Goal: Complete application form

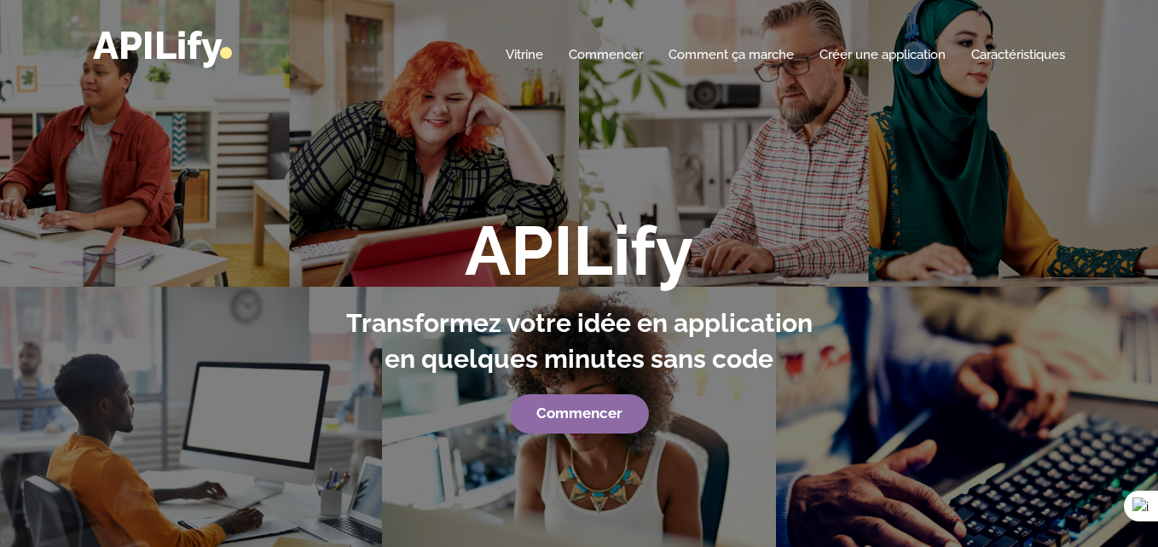
click at [602, 413] on font "Commencer" at bounding box center [579, 412] width 86 height 17
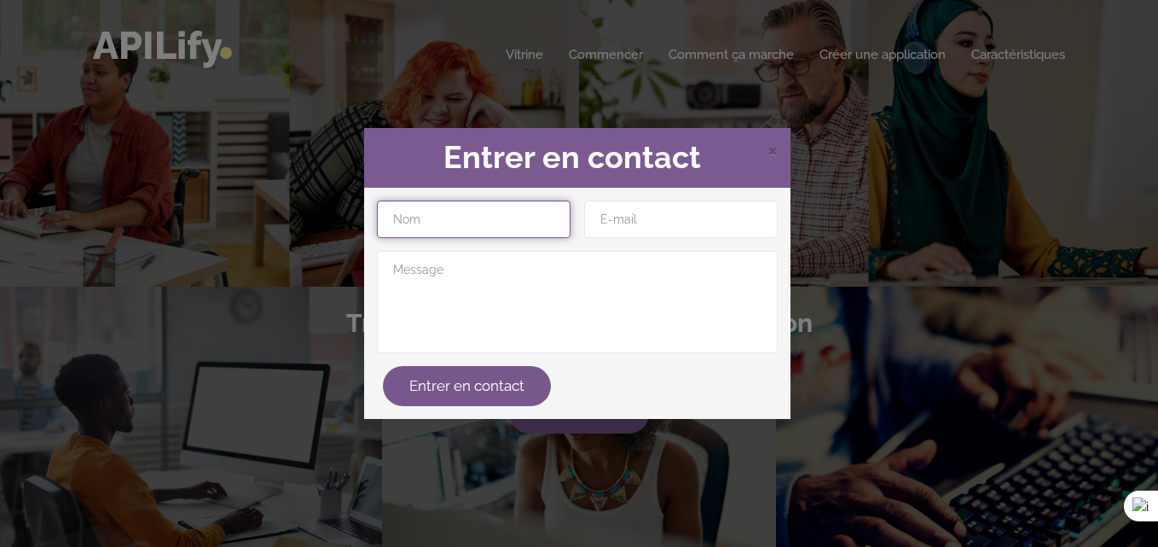
click at [492, 217] on input "text" at bounding box center [474, 219] width 194 height 38
type input "Digital Gagne"
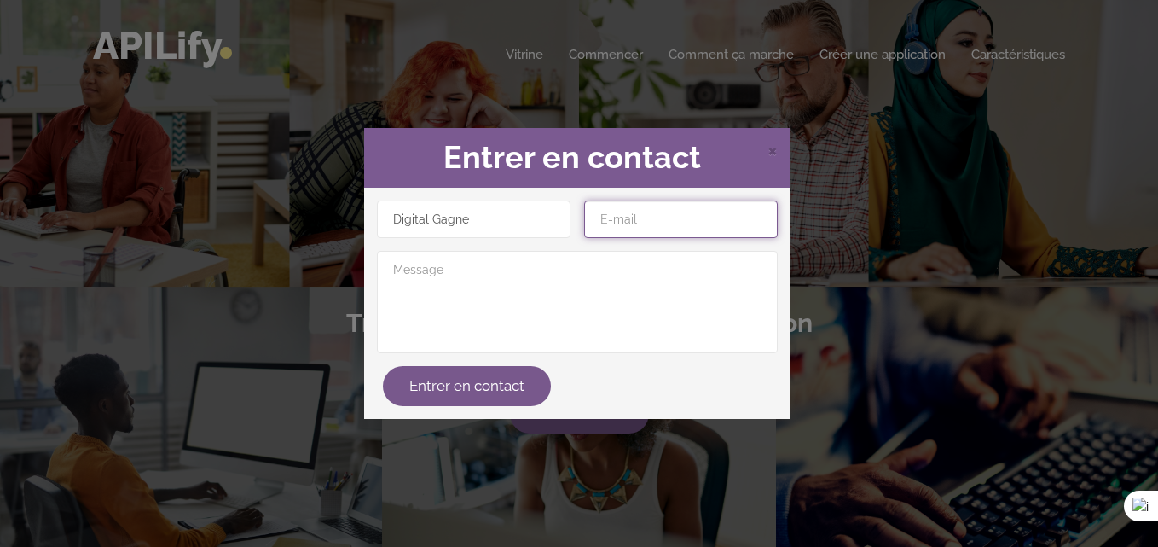
click at [615, 215] on input "email" at bounding box center [681, 219] width 194 height 38
type input "digitalgagne21@gmail.com"
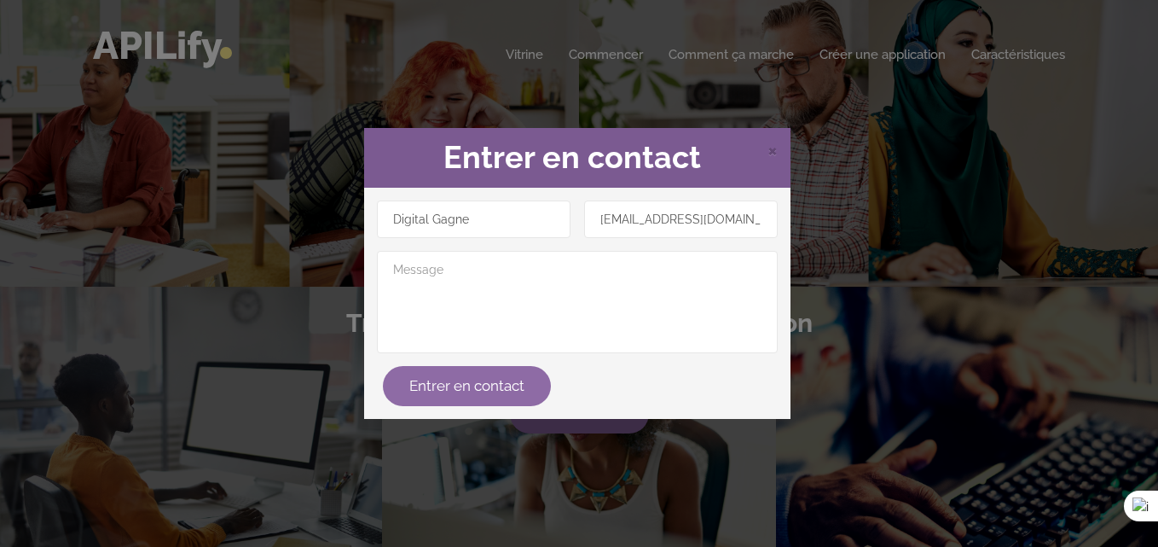
click at [491, 381] on font "Entrer en contact" at bounding box center [466, 385] width 115 height 17
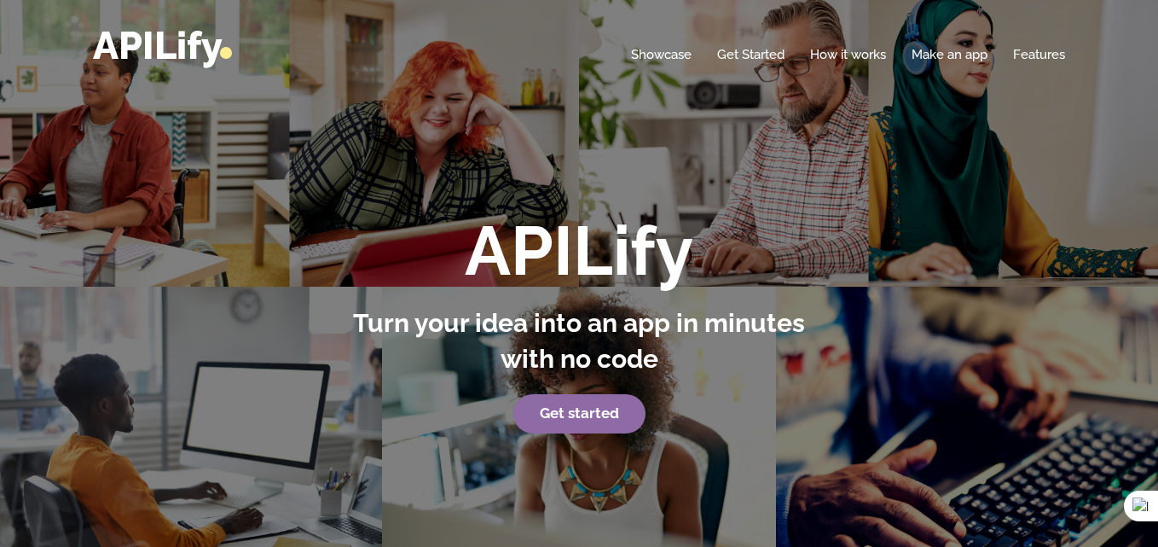
click at [602, 416] on strong "Get started" at bounding box center [579, 412] width 79 height 17
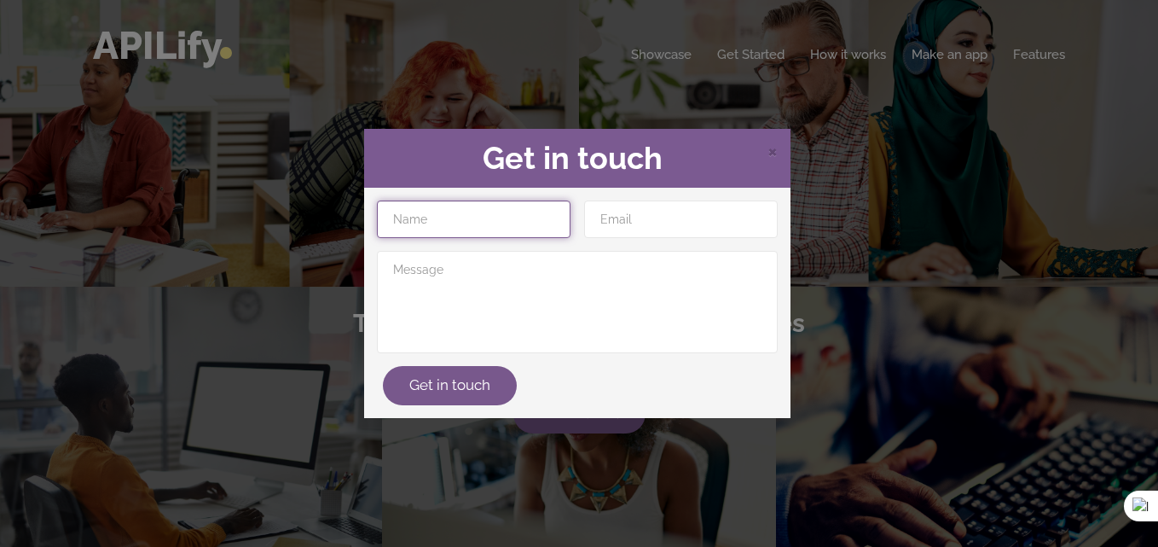
click at [466, 223] on input "text" at bounding box center [474, 219] width 194 height 38
type input "Digital Gagne"
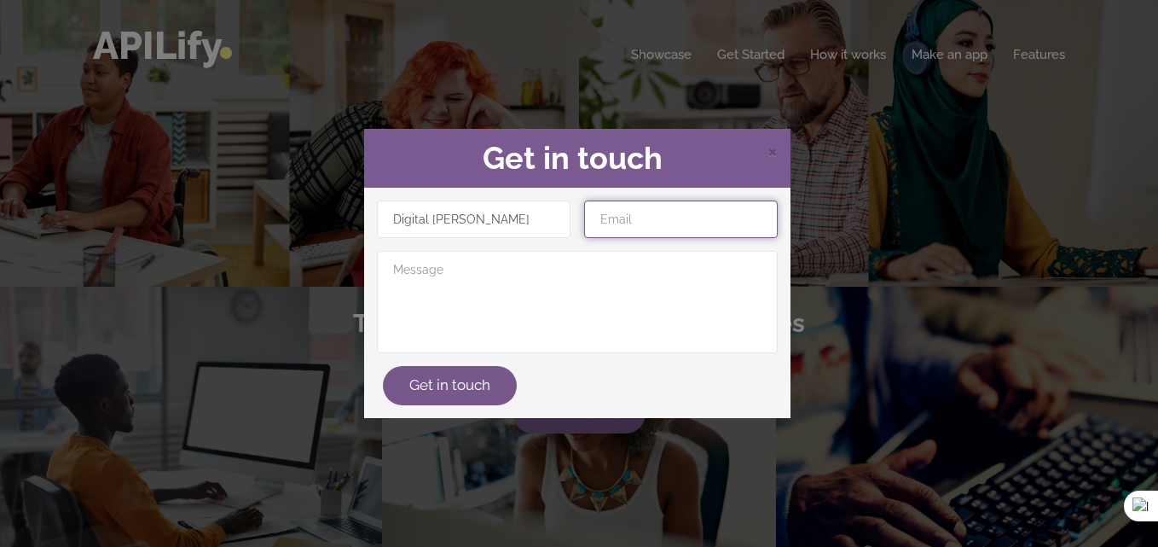
click at [617, 228] on input "email" at bounding box center [681, 219] width 194 height 38
click at [626, 221] on input "email" at bounding box center [681, 219] width 194 height 38
type input "[EMAIL_ADDRESS][DOMAIN_NAME]"
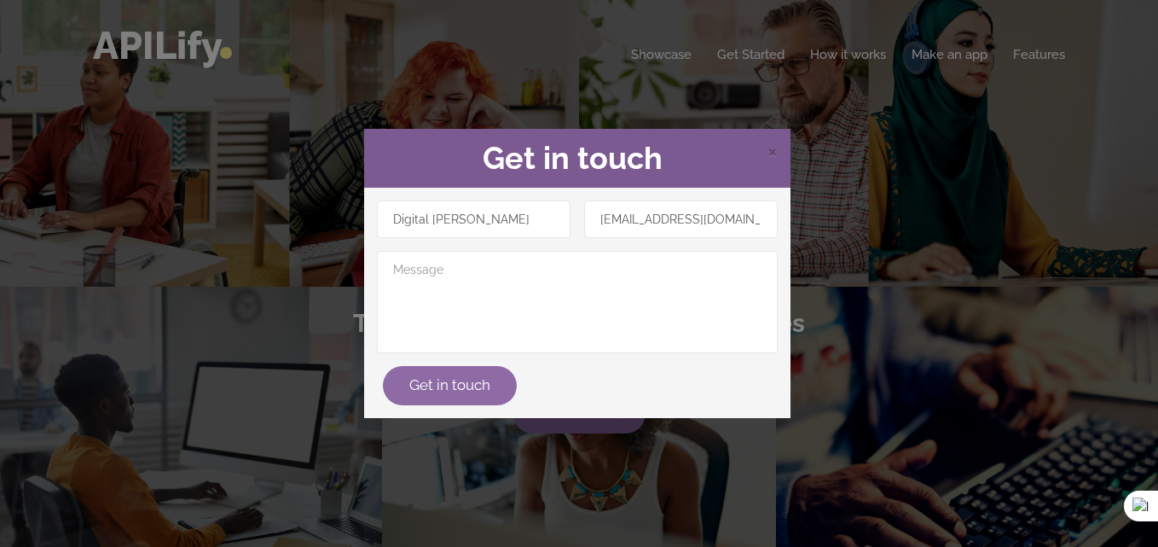
click at [462, 383] on button "Get in touch" at bounding box center [450, 385] width 134 height 39
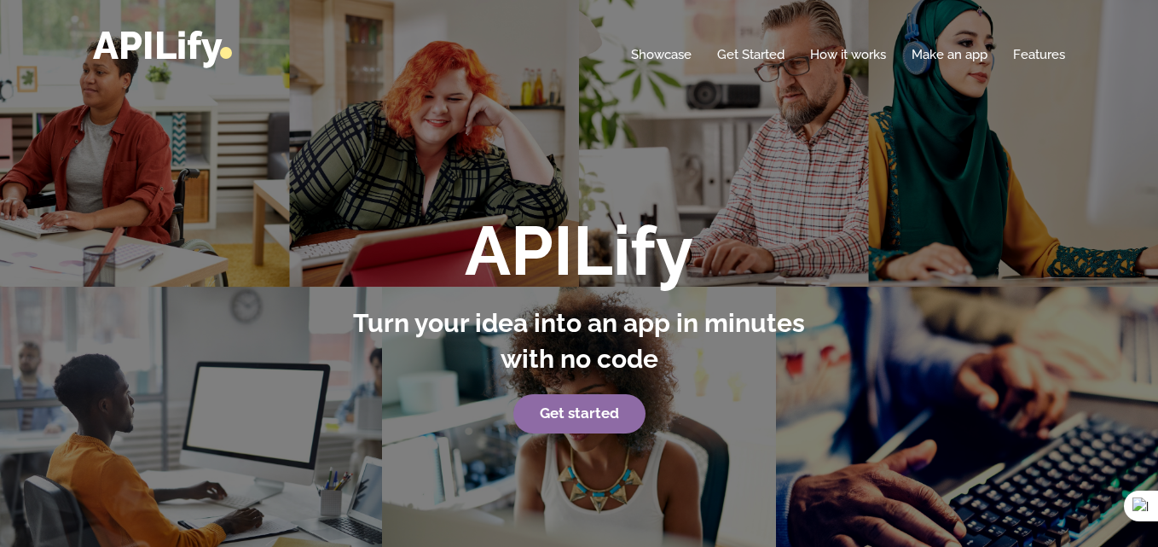
click at [542, 415] on strong "Get started" at bounding box center [579, 412] width 79 height 17
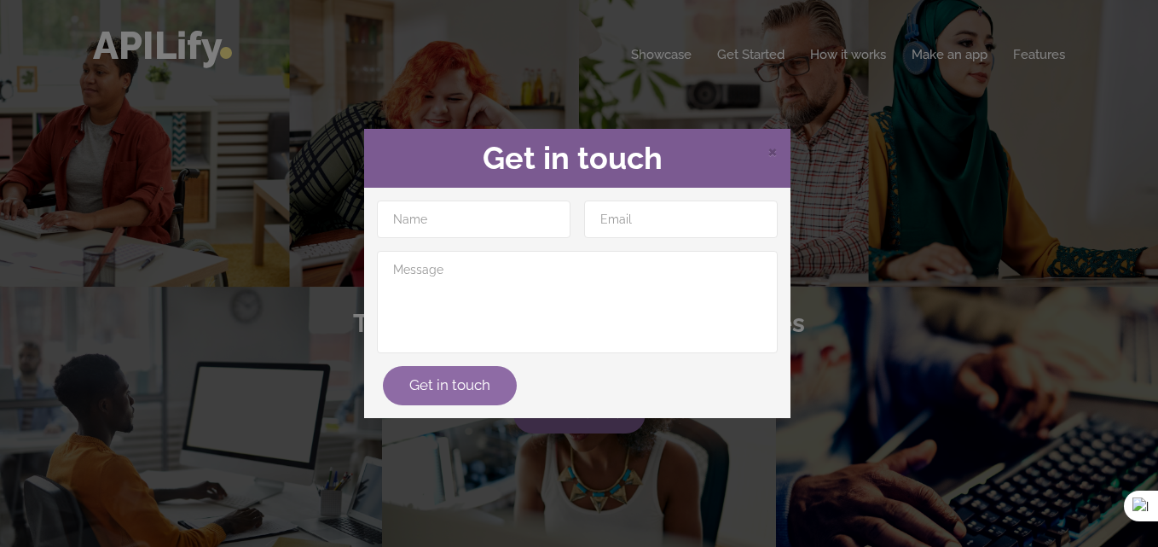
click at [476, 391] on button "Get in touch" at bounding box center [450, 385] width 134 height 39
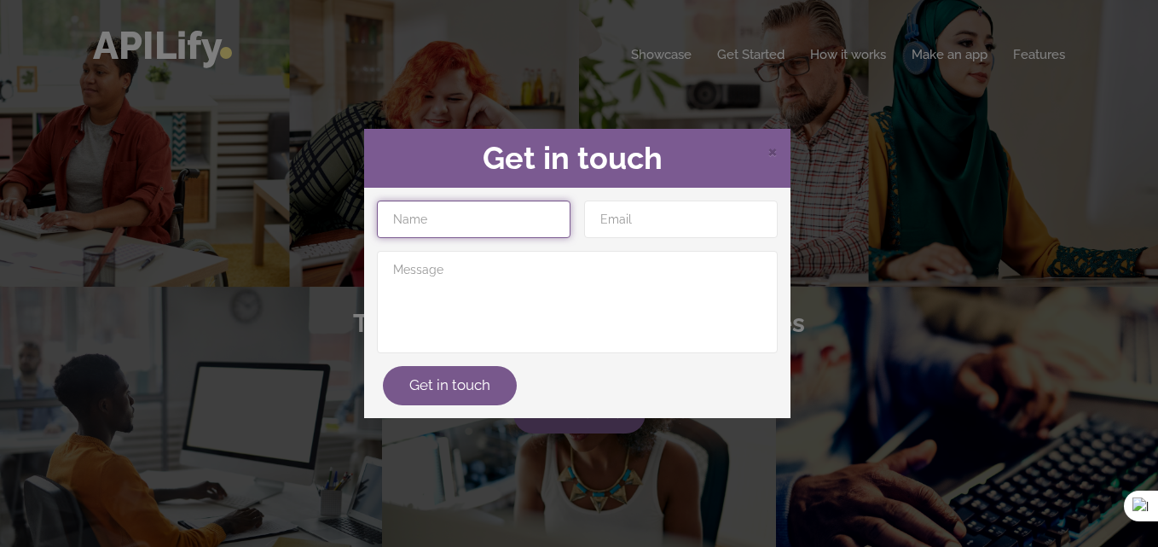
click at [490, 223] on input "text" at bounding box center [474, 219] width 194 height 38
type input "Digital Gagne"
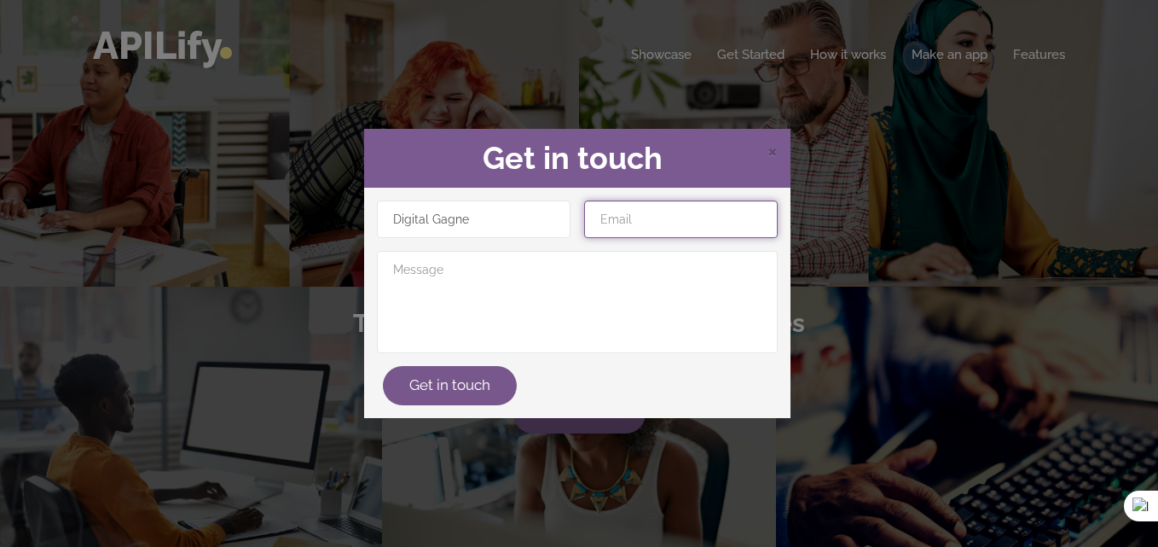
click at [646, 227] on input "email" at bounding box center [681, 219] width 194 height 38
type input "digitalgagne21@gmail.com"
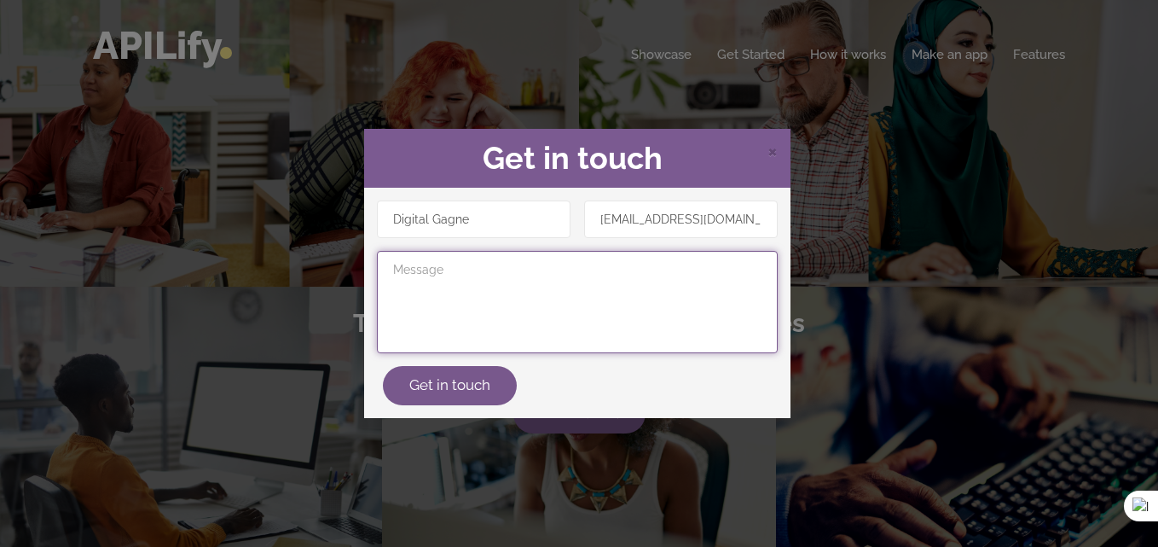
click at [579, 287] on textarea at bounding box center [577, 302] width 401 height 102
type textarea "a"
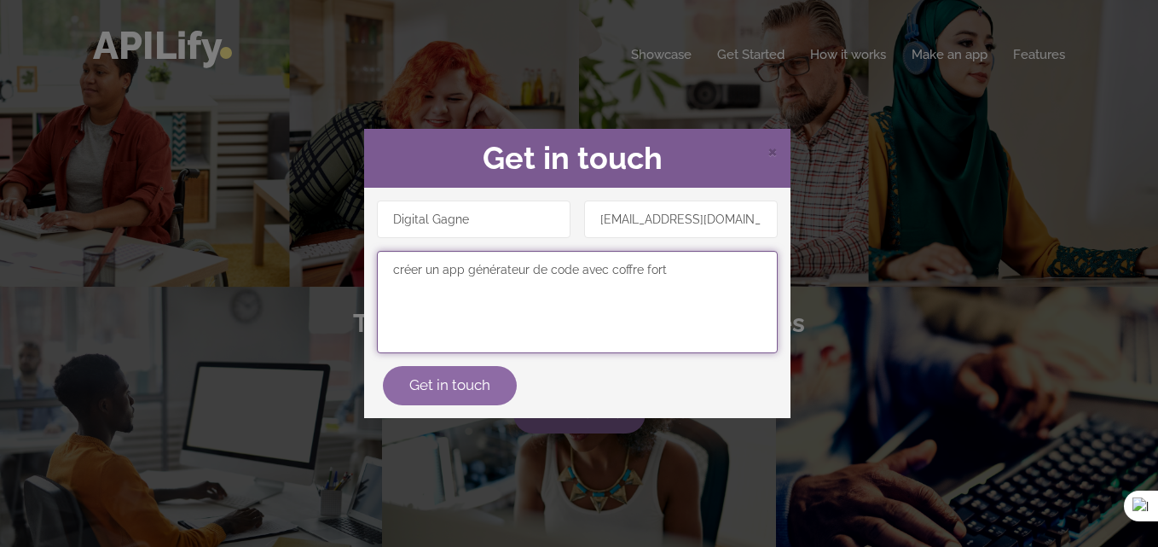
type textarea "créer un app générateur de code avec coffre fort"
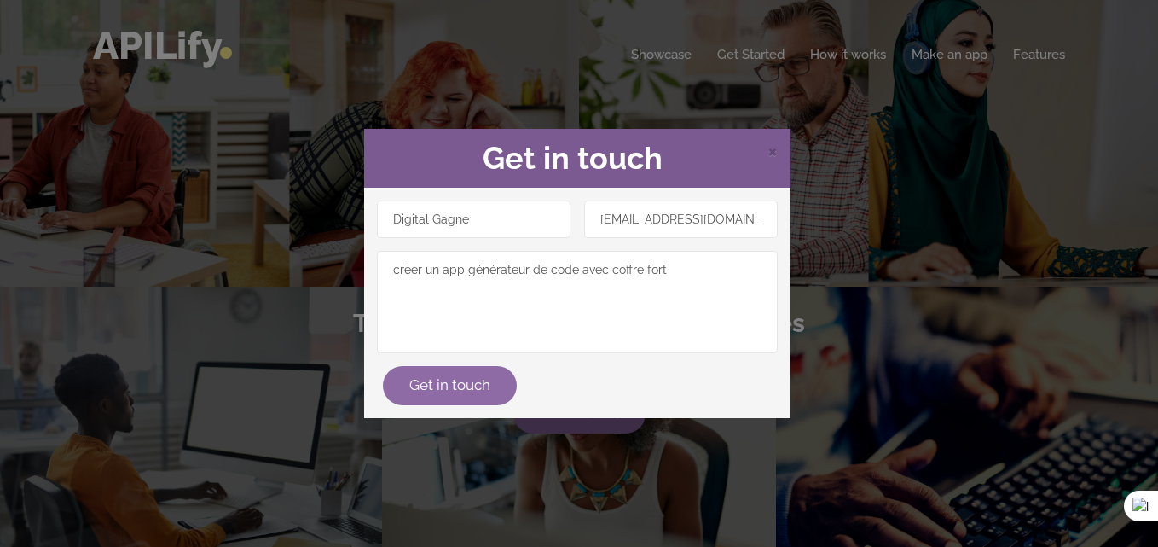
click at [466, 385] on button "Get in touch" at bounding box center [450, 385] width 134 height 39
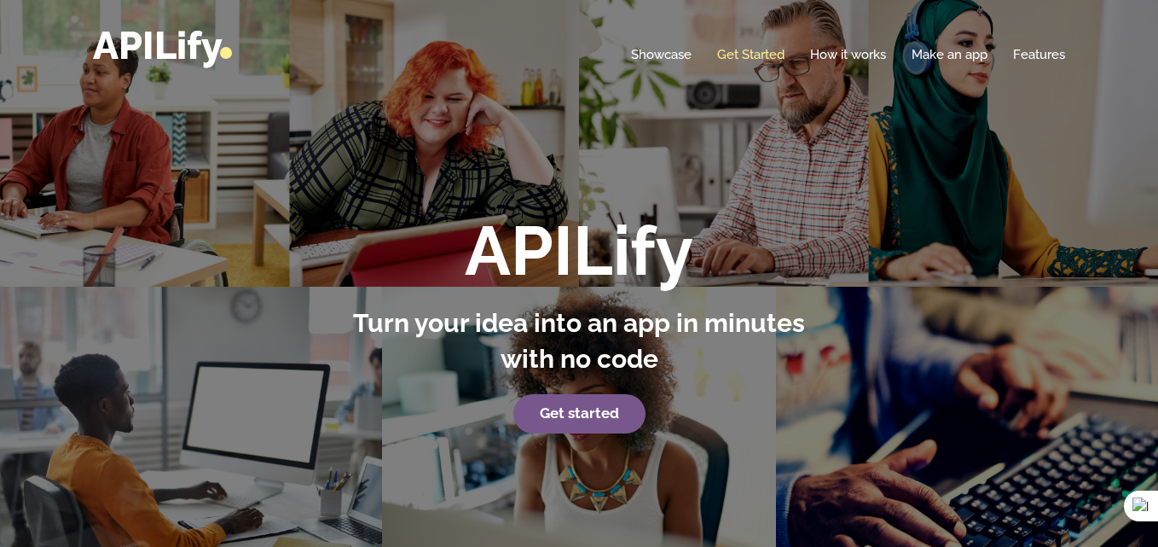
click at [773, 55] on link "Get Started" at bounding box center [750, 54] width 67 height 17
click at [770, 54] on link "Get Started" at bounding box center [750, 54] width 67 height 17
click at [744, 61] on link "Get Started" at bounding box center [750, 54] width 67 height 17
